Goal: Information Seeking & Learning: Learn about a topic

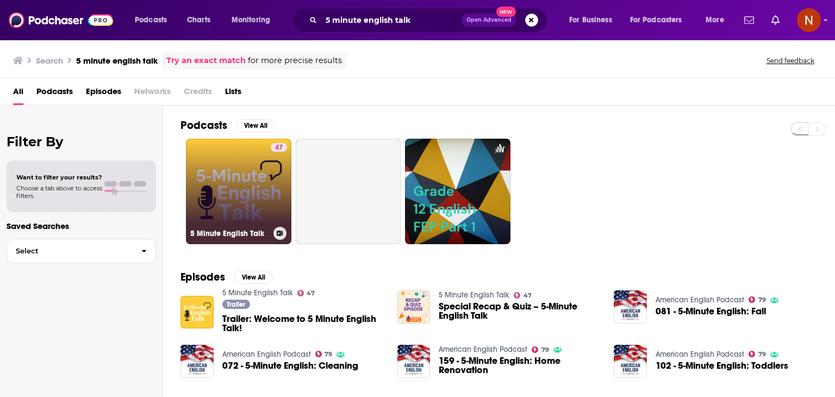
click at [245, 181] on link "47 5 Minute English Talk" at bounding box center [238, 191] width 105 height 105
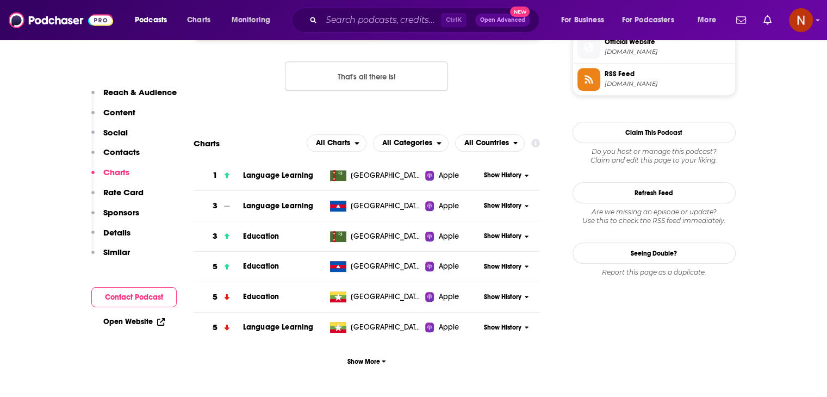
scroll to position [911, 0]
click at [374, 357] on button "Show More" at bounding box center [367, 361] width 347 height 20
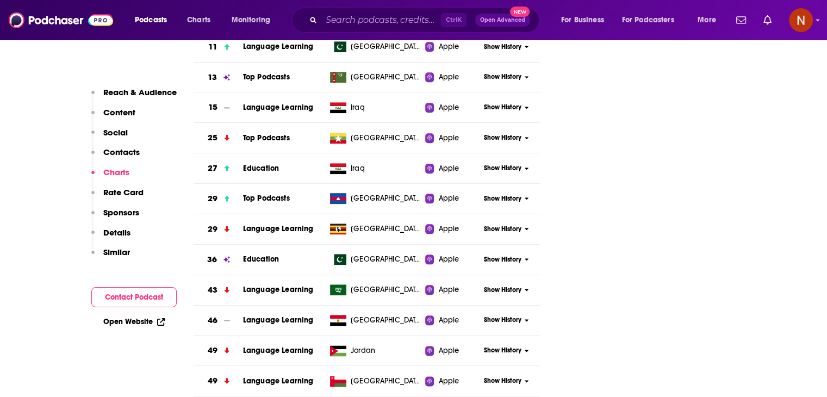
scroll to position [1229, 0]
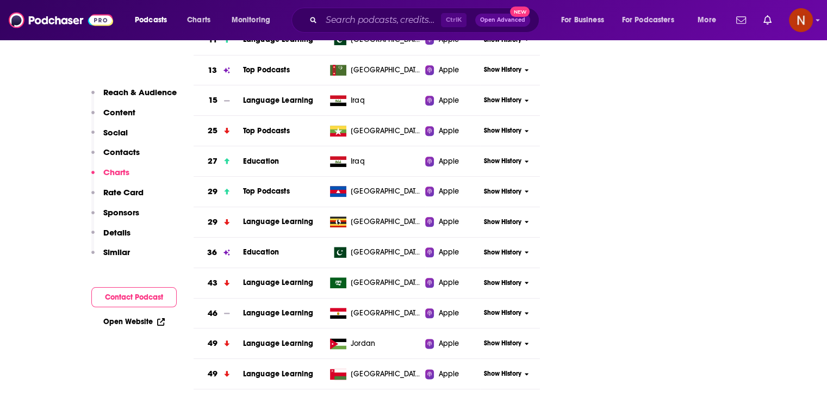
click at [496, 282] on span "Show History" at bounding box center [503, 282] width 38 height 9
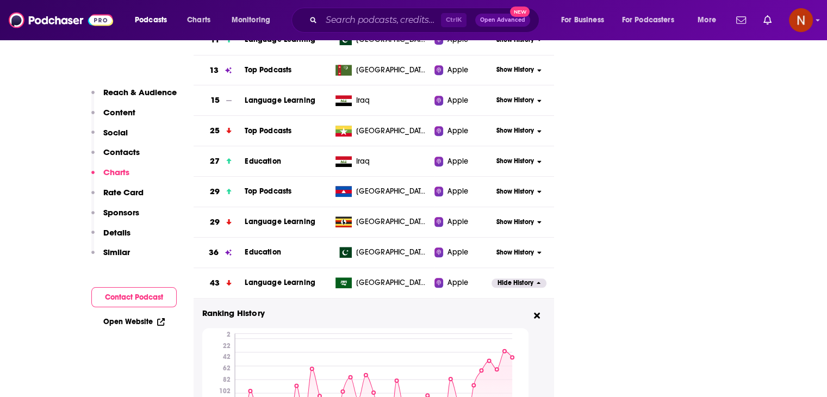
scroll to position [1338, 0]
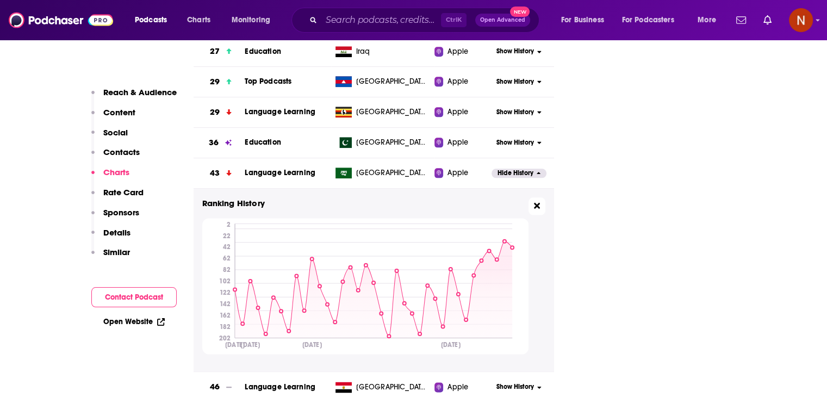
click at [535, 208] on icon at bounding box center [537, 205] width 6 height 9
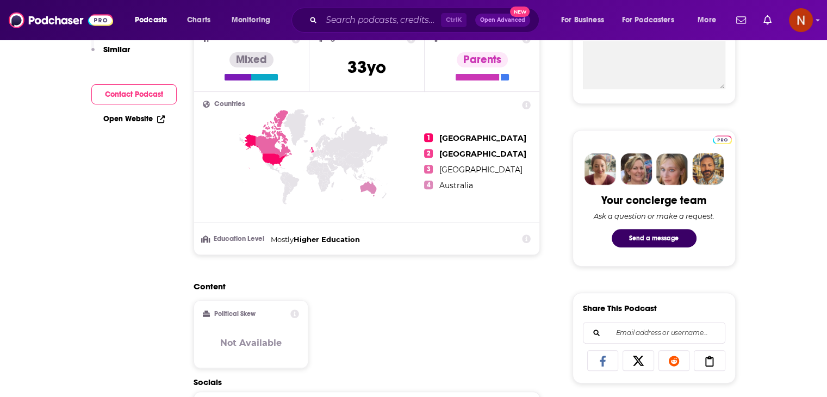
scroll to position [0, 0]
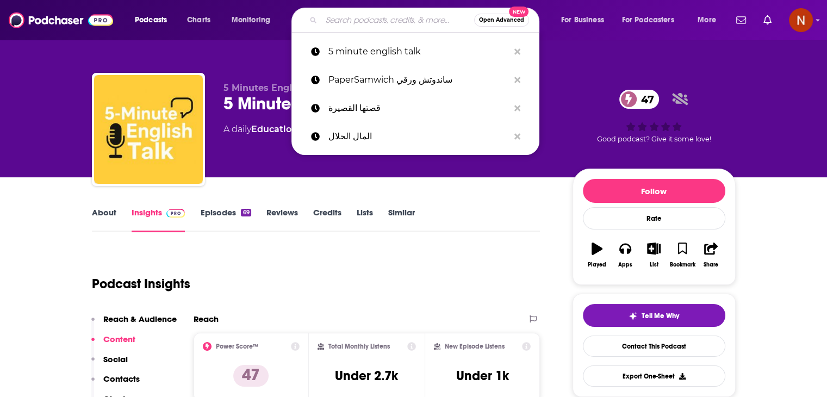
click at [385, 20] on input "Search podcasts, credits, & more..." at bounding box center [397, 19] width 153 height 17
click at [509, 53] on button "Search podcasts, credits, & more..." at bounding box center [517, 52] width 17 height 20
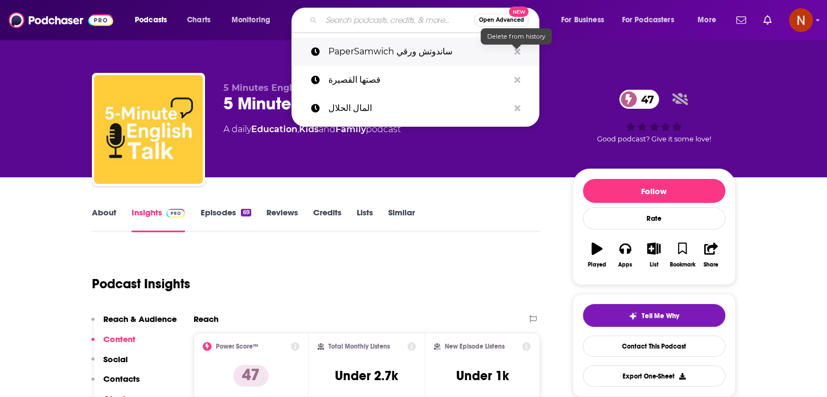
click at [515, 52] on icon "Search podcasts, credits, & more..." at bounding box center [517, 51] width 6 height 6
click at [396, 24] on input "Search podcasts, credits, & more..." at bounding box center [397, 19] width 153 height 17
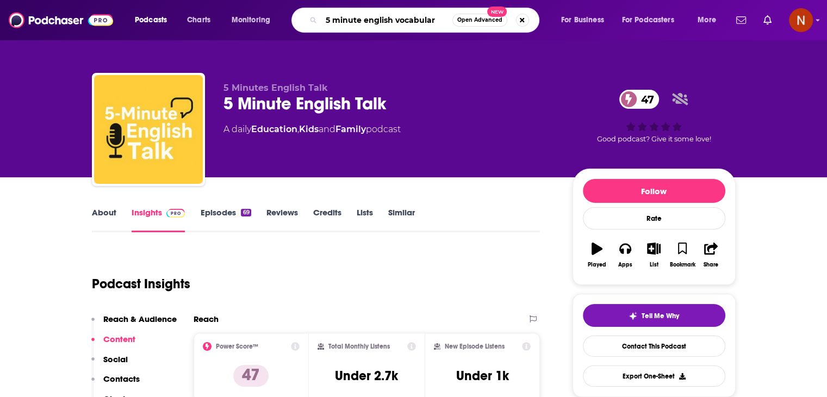
type input "5 minute english vocabulary"
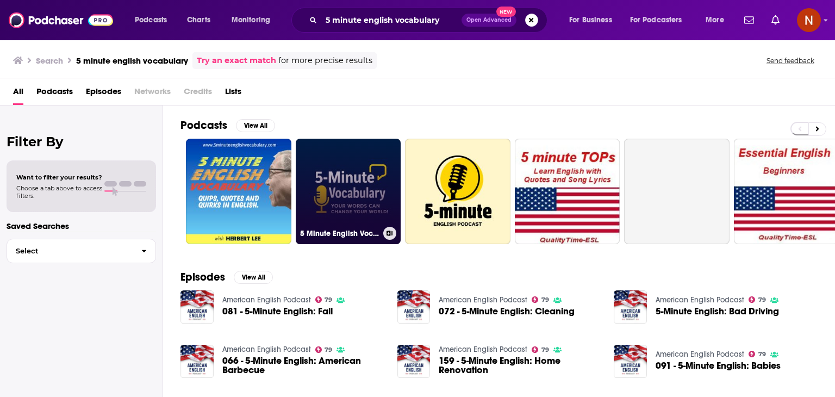
click at [346, 159] on link "5 Minute English Vocabulary Show" at bounding box center [348, 191] width 105 height 105
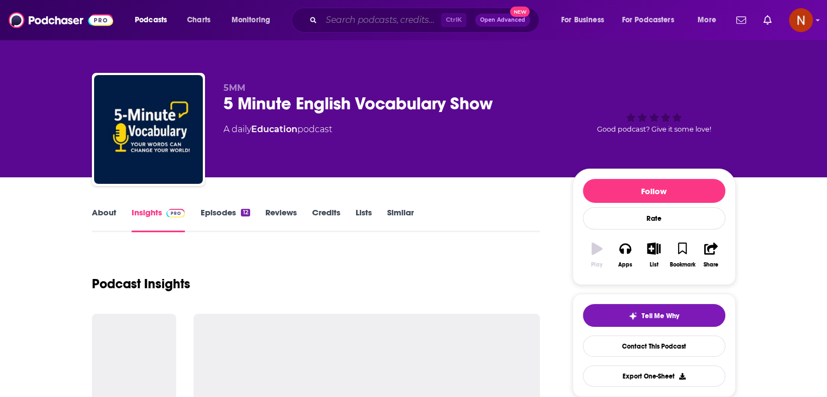
click at [394, 23] on input "Search podcasts, credits, & more..." at bounding box center [381, 19] width 120 height 17
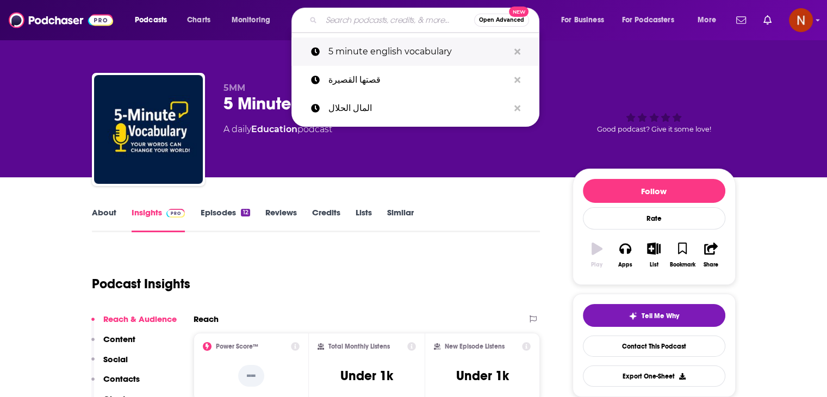
click at [516, 53] on icon "Search podcasts, credits, & more..." at bounding box center [517, 51] width 6 height 9
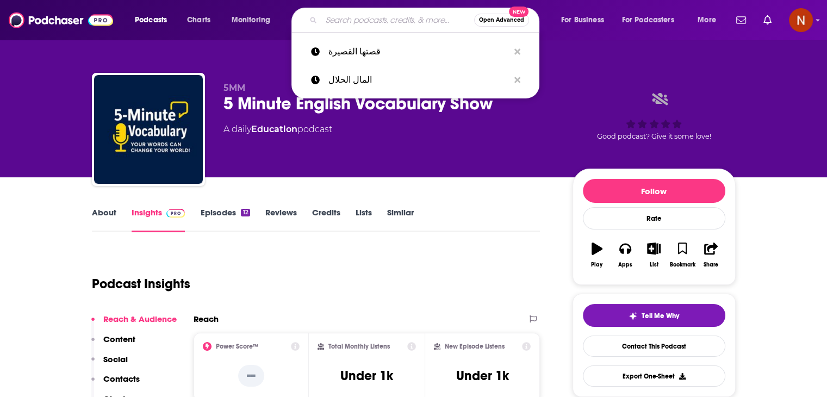
click at [571, 53] on div "5MM 5 Minute English Vocabulary Show A daily Education podcast Good podcast? Gi…" at bounding box center [414, 88] width 696 height 177
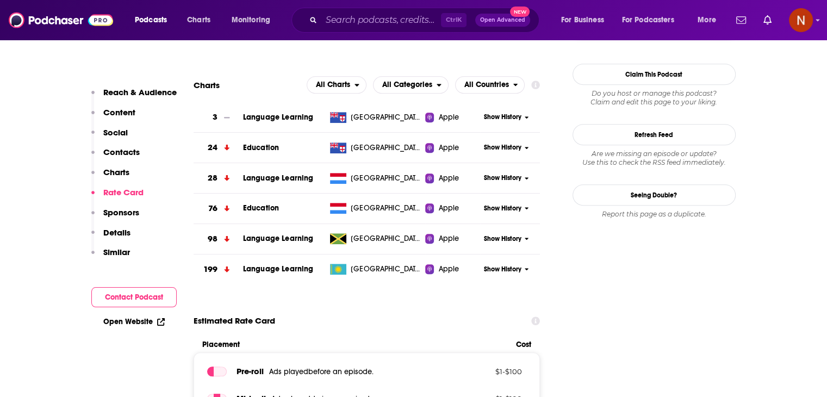
scroll to position [969, 0]
